Goal: Entertainment & Leisure: Consume media (video, audio)

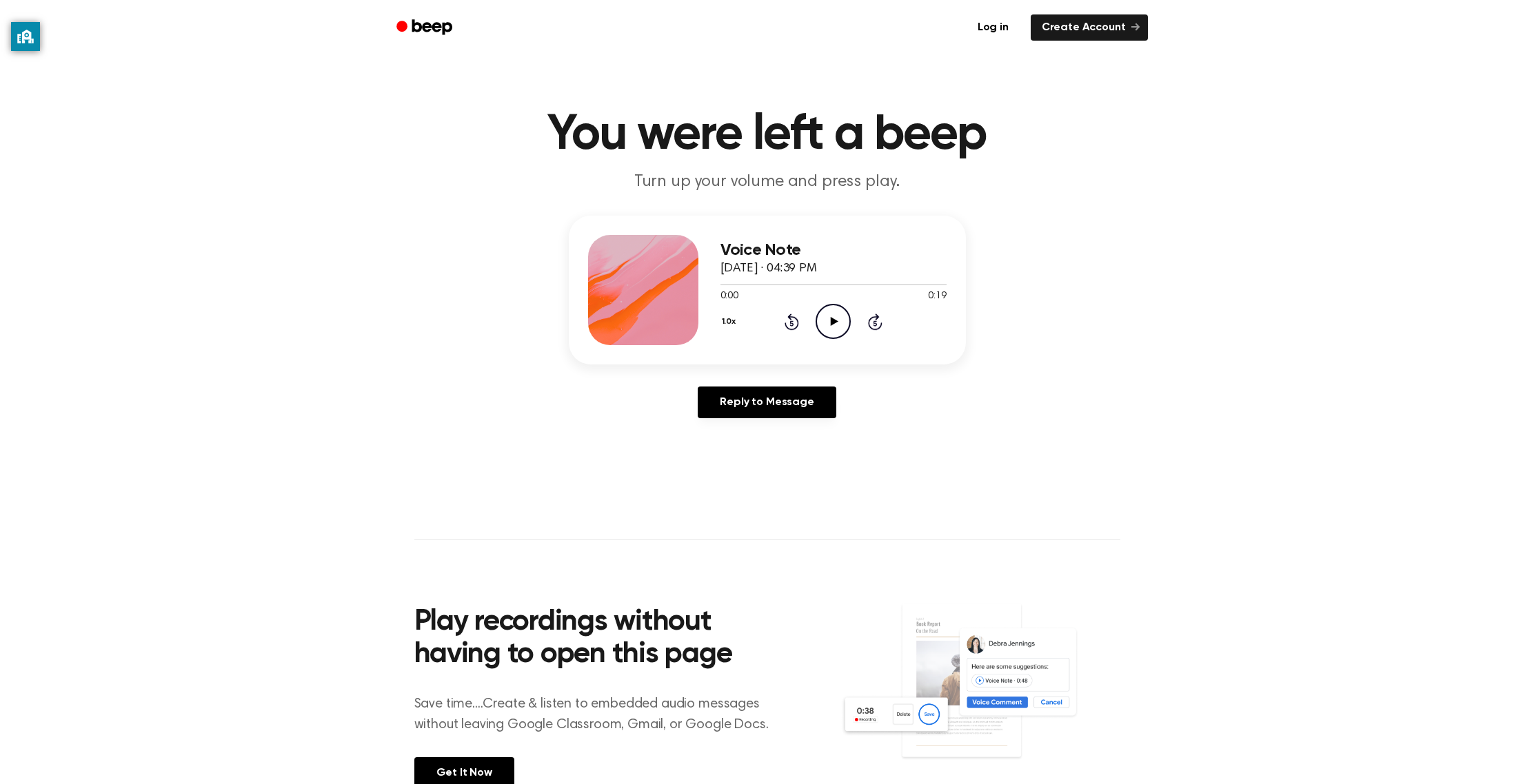
click at [841, 326] on icon "Play Audio" at bounding box center [833, 322] width 36 height 36
click at [845, 317] on icon "Play Audio" at bounding box center [833, 322] width 36 height 36
click at [824, 316] on icon "Play Audio" at bounding box center [833, 322] width 36 height 36
